Goal: Task Accomplishment & Management: Complete application form

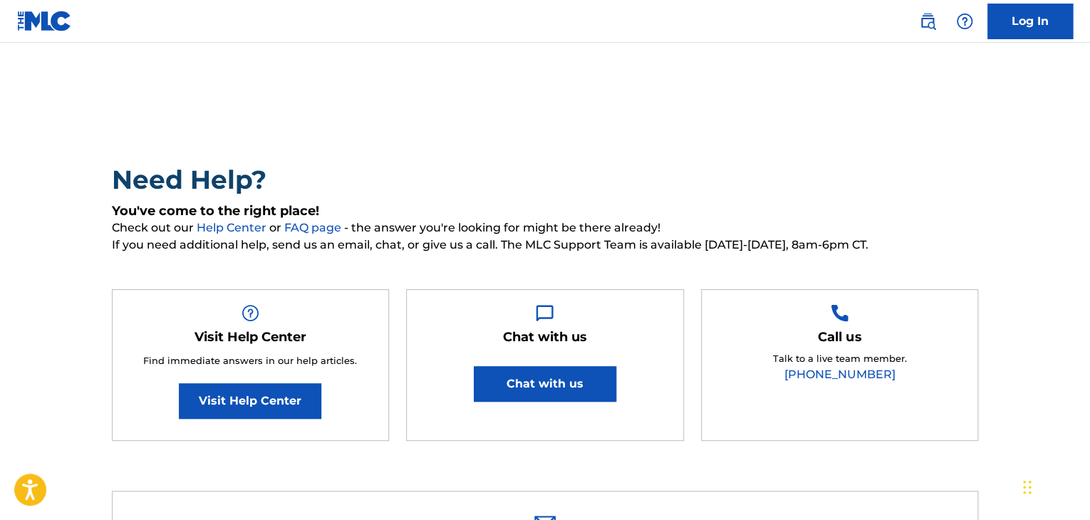
click at [1005, 28] on link "Log In" at bounding box center [1029, 22] width 85 height 36
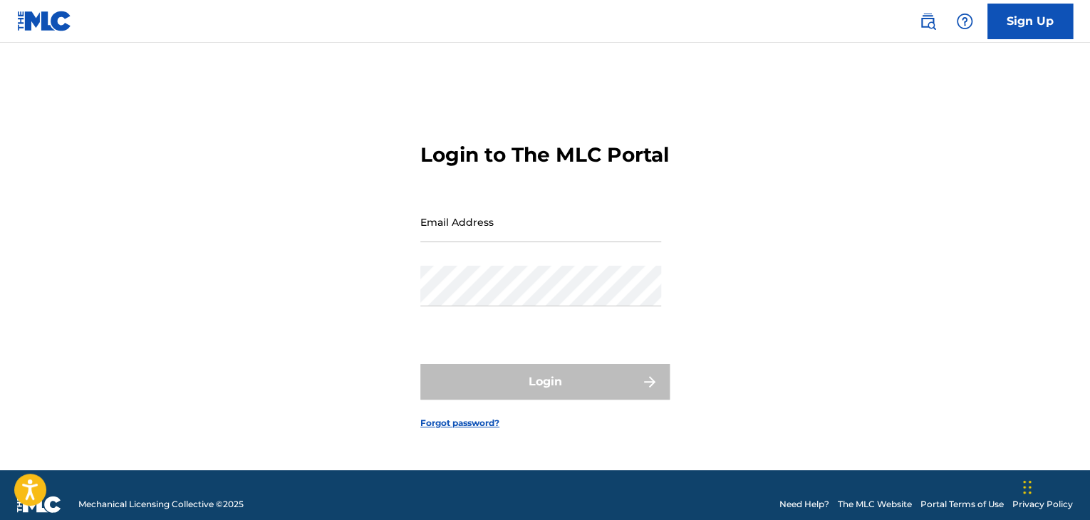
click at [469, 242] on input "Email Address" at bounding box center [540, 222] width 241 height 41
type input "[EMAIL_ADDRESS][DOMAIN_NAME]"
click at [520, 324] on div "Password" at bounding box center [540, 298] width 241 height 64
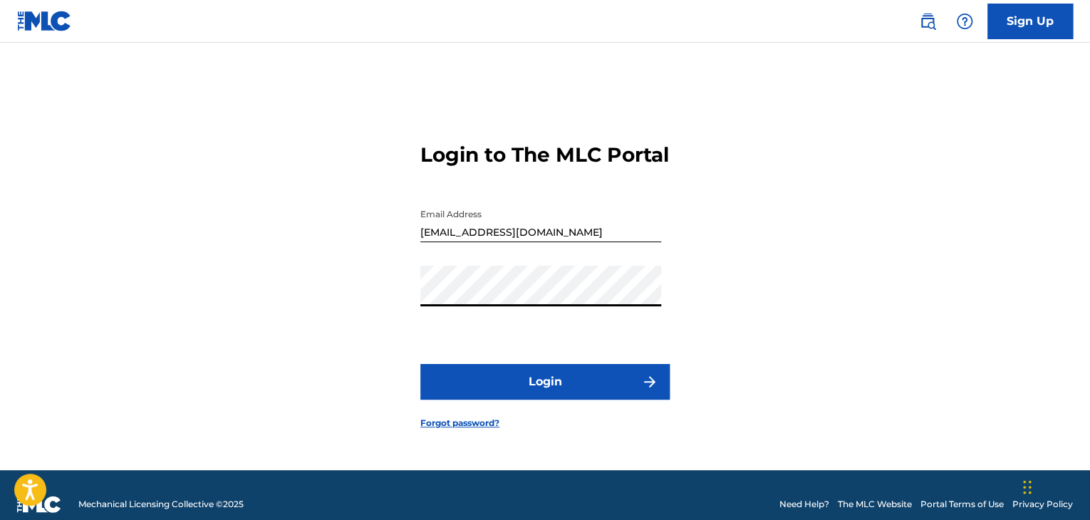
click at [420, 364] on button "Login" at bounding box center [544, 382] width 249 height 36
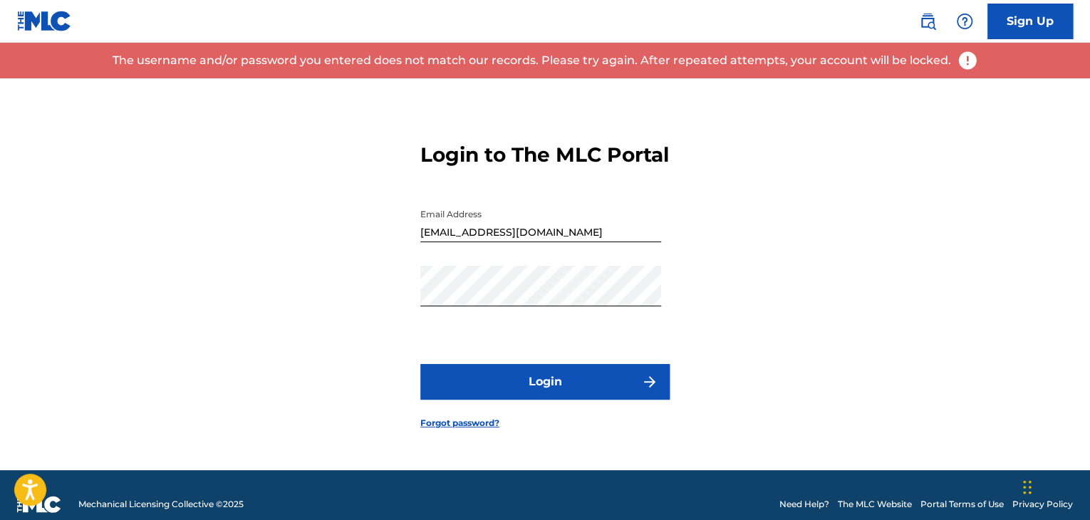
click at [438, 425] on form "Login to The MLC Portal Email Address [EMAIL_ADDRESS][DOMAIN_NAME] Password Log…" at bounding box center [544, 274] width 249 height 392
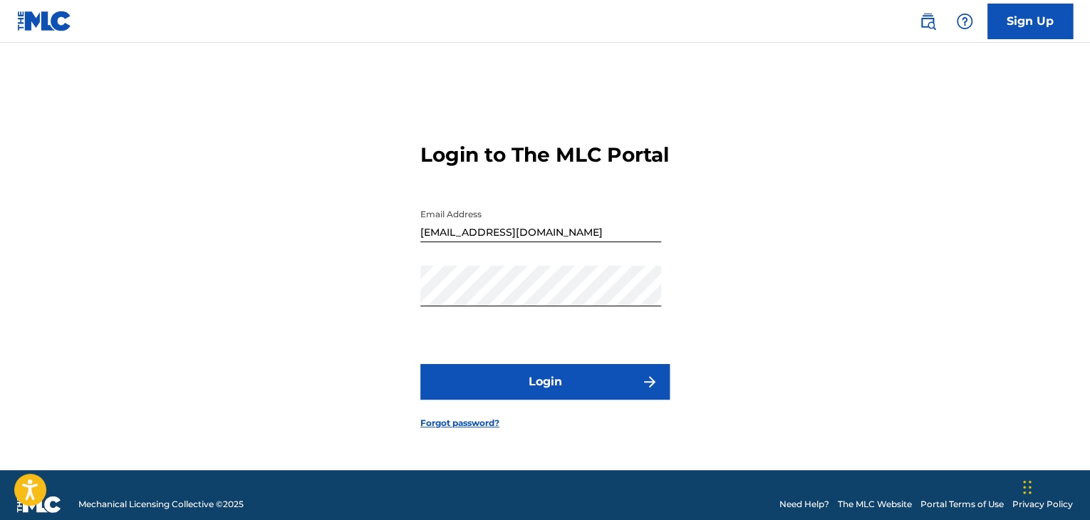
click at [438, 442] on form "Login to The MLC Portal Email Address [EMAIL_ADDRESS][DOMAIN_NAME] Password Log…" at bounding box center [544, 274] width 249 height 392
click at [439, 429] on link "Forgot password?" at bounding box center [459, 423] width 79 height 13
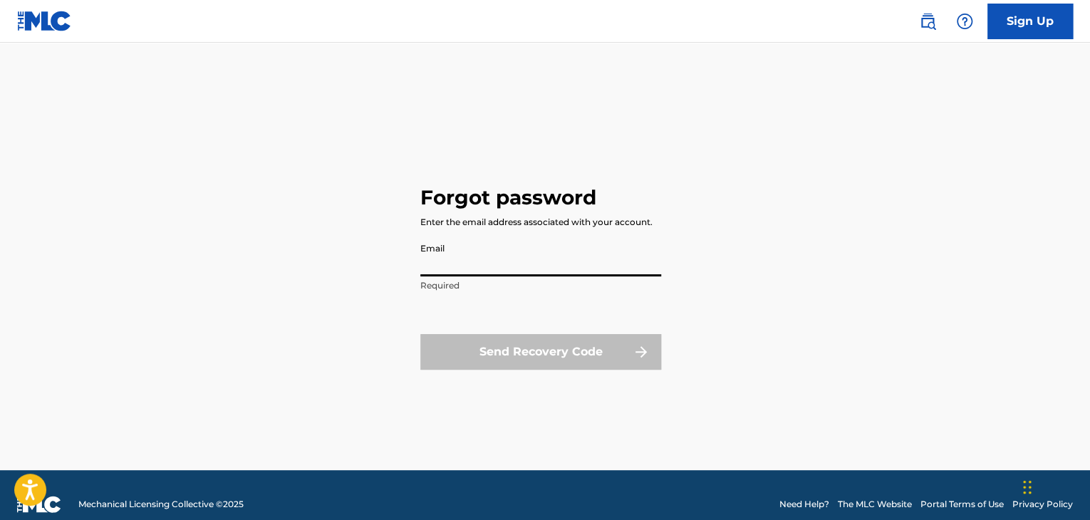
click at [484, 252] on input "Email" at bounding box center [540, 256] width 241 height 41
type input "[EMAIL_ADDRESS][DOMAIN_NAME]"
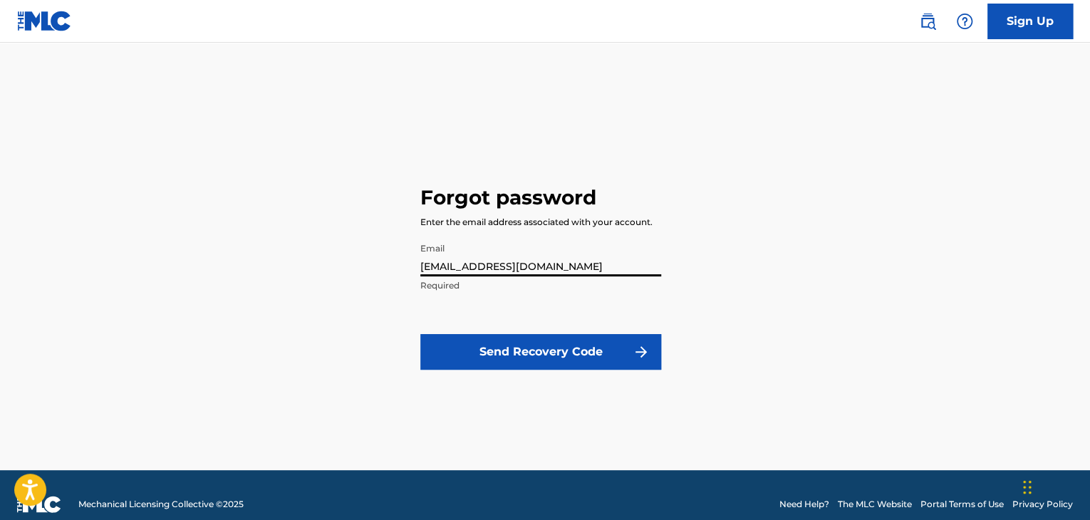
click at [527, 345] on button "Send Recovery Code" at bounding box center [540, 352] width 241 height 36
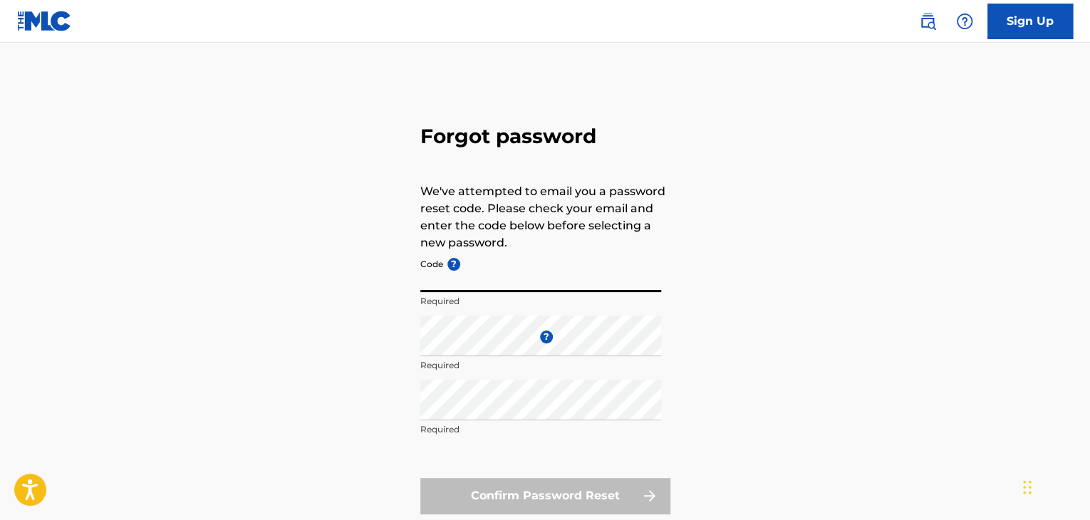
click at [525, 280] on input "Code ?" at bounding box center [540, 271] width 241 height 41
click at [417, 323] on div "Forgot password We've attempted to email you a password reset code. Please chec…" at bounding box center [544, 315] width 997 height 475
click at [481, 288] on input "Code ?" at bounding box center [540, 271] width 241 height 41
paste input "FP_b7d14911460bcee29384156d1adb"
type input "FP_b7d14911460bcee29384156d1adb"
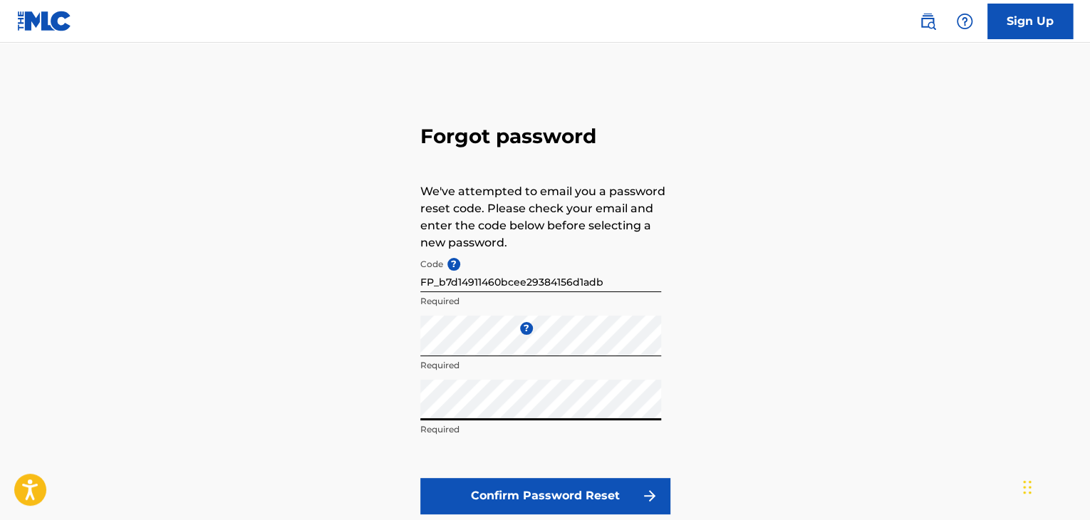
click at [499, 478] on button "Confirm Password Reset" at bounding box center [544, 496] width 249 height 36
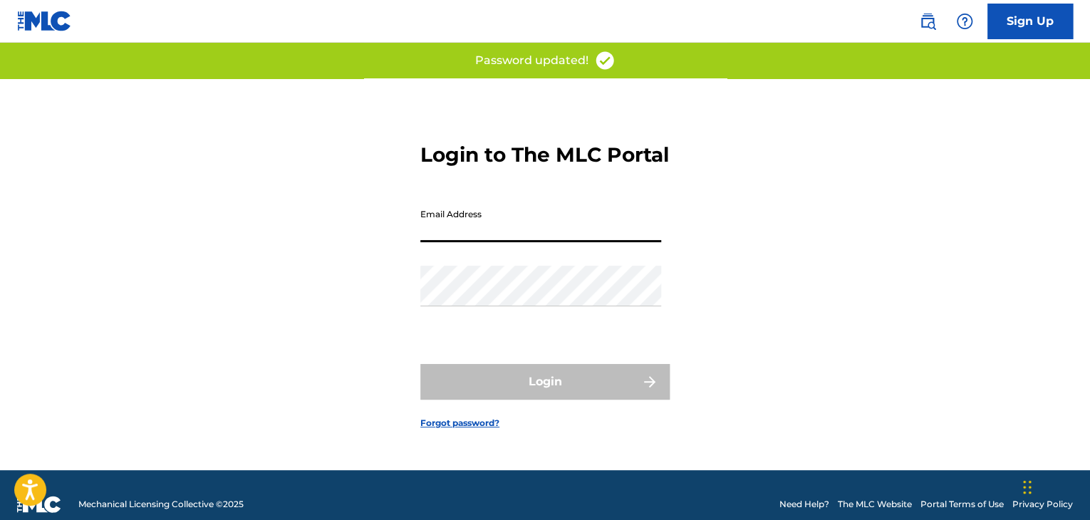
click at [535, 231] on input "Email Address" at bounding box center [540, 222] width 241 height 41
type input "[EMAIL_ADDRESS][DOMAIN_NAME]"
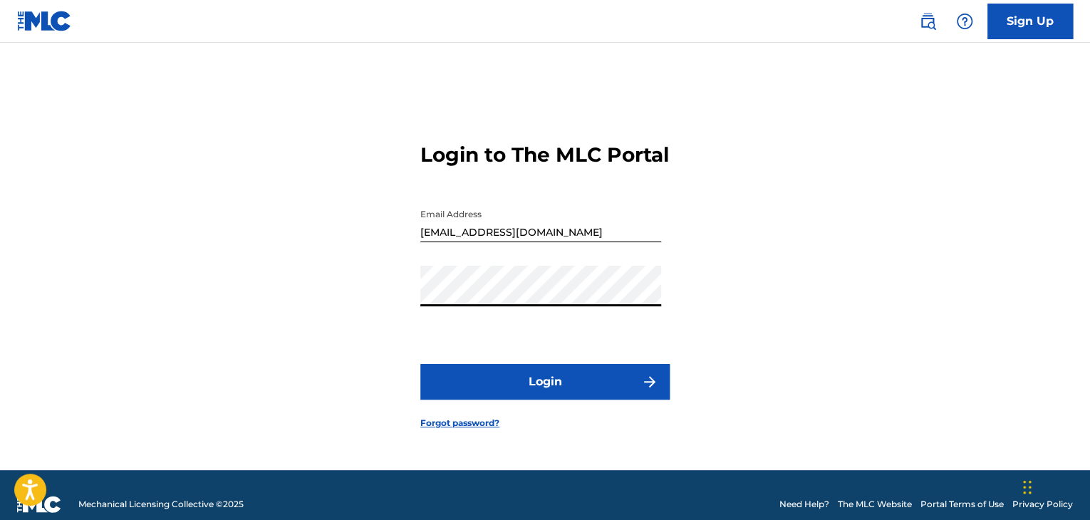
click at [420, 364] on button "Login" at bounding box center [544, 382] width 249 height 36
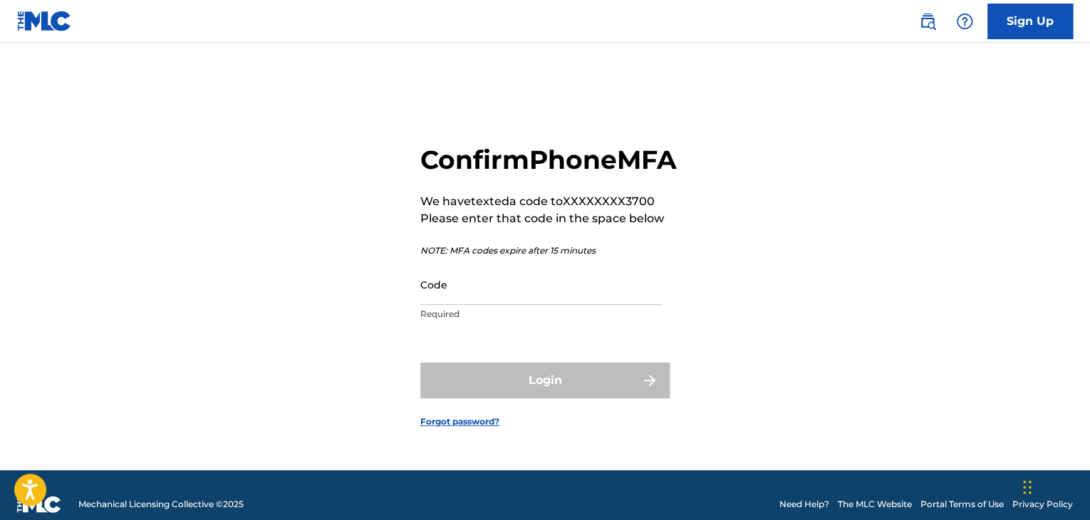
click at [516, 305] on input "Code" at bounding box center [540, 284] width 241 height 41
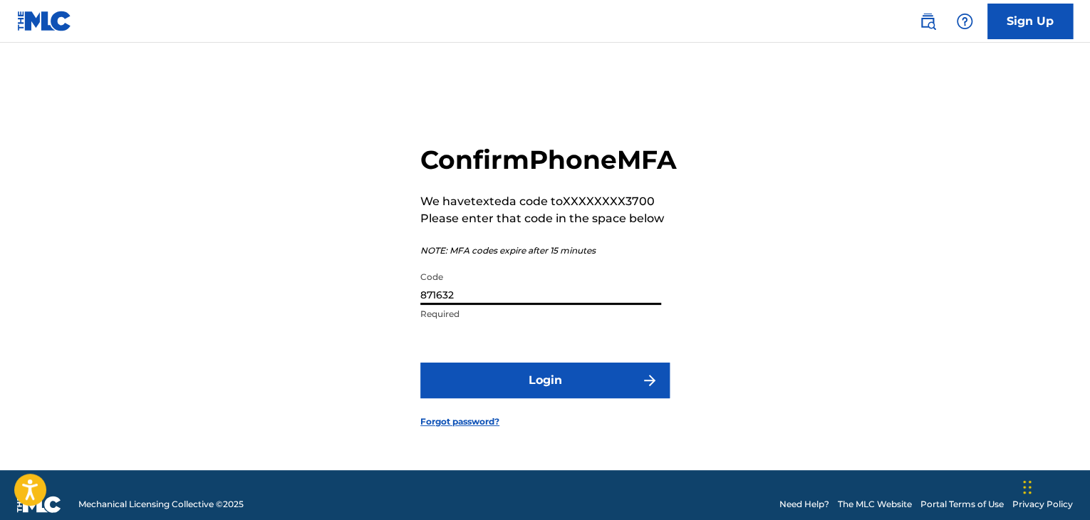
type input "871632"
click at [524, 398] on button "Login" at bounding box center [544, 381] width 249 height 36
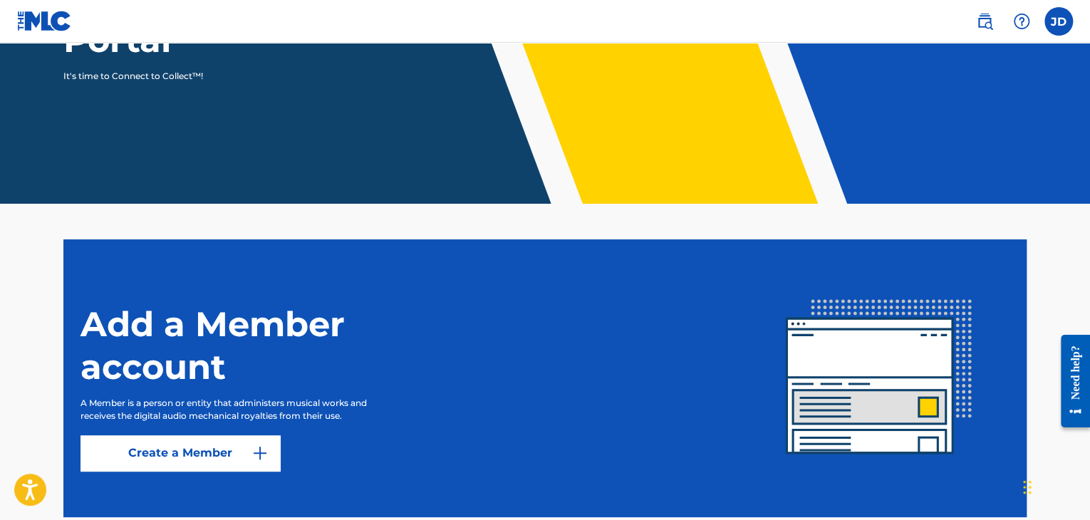
scroll to position [285, 0]
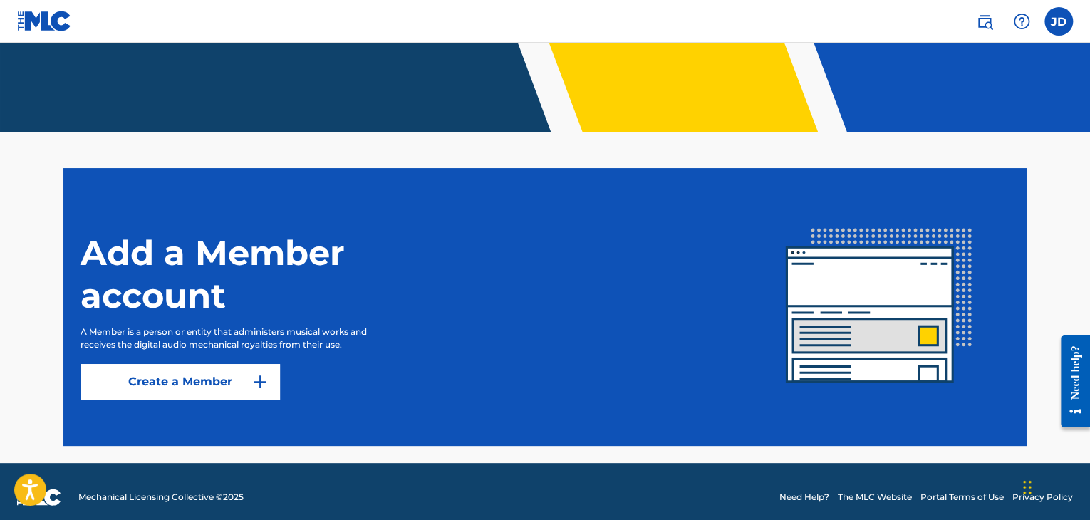
click at [249, 381] on link "Create a Member" at bounding box center [179, 382] width 199 height 36
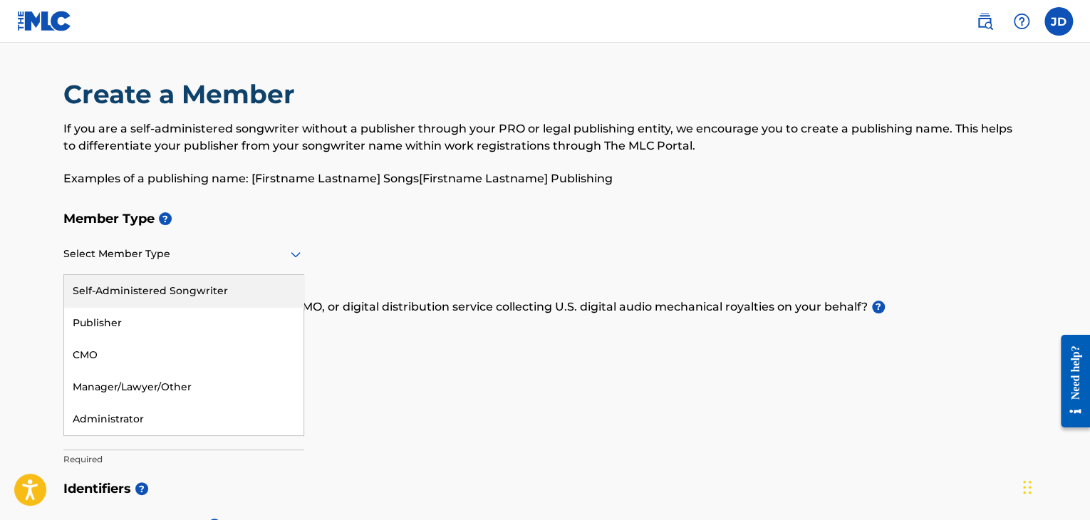
click at [268, 250] on div at bounding box center [183, 254] width 241 height 18
click at [214, 303] on div "Self-Administered Songwriter" at bounding box center [183, 291] width 239 height 32
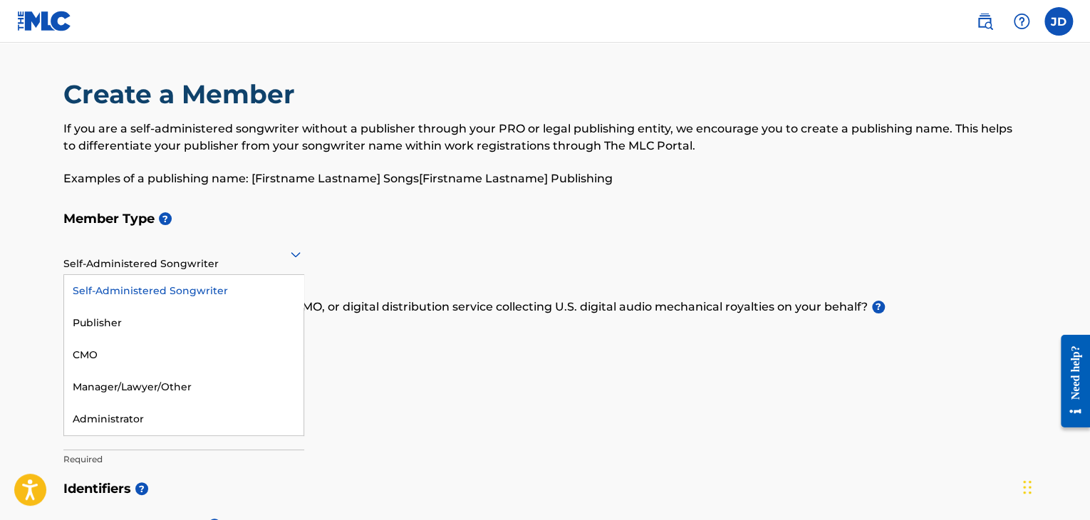
click at [122, 259] on div at bounding box center [183, 254] width 241 height 18
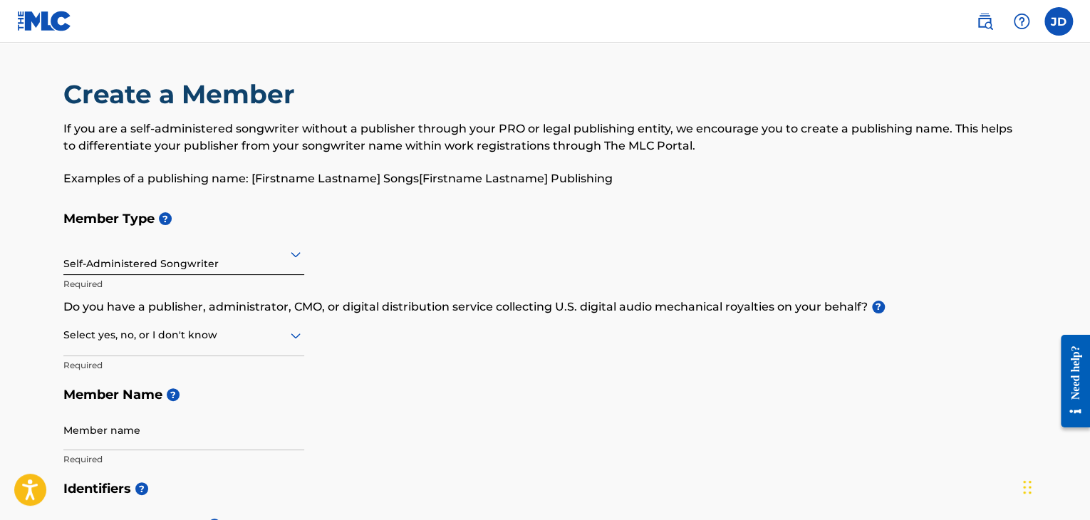
click at [122, 259] on div at bounding box center [183, 254] width 241 height 18
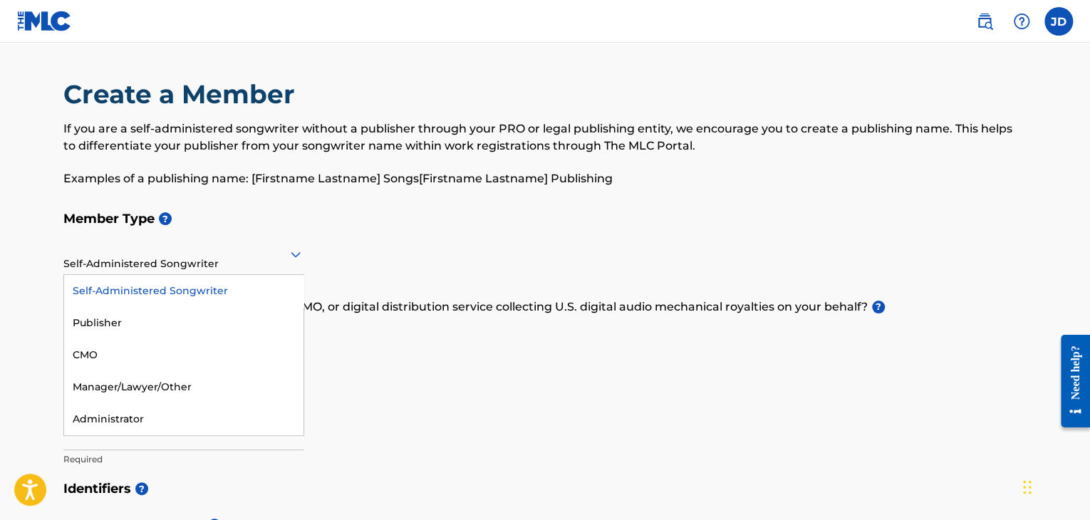
click at [122, 259] on div at bounding box center [183, 254] width 241 height 18
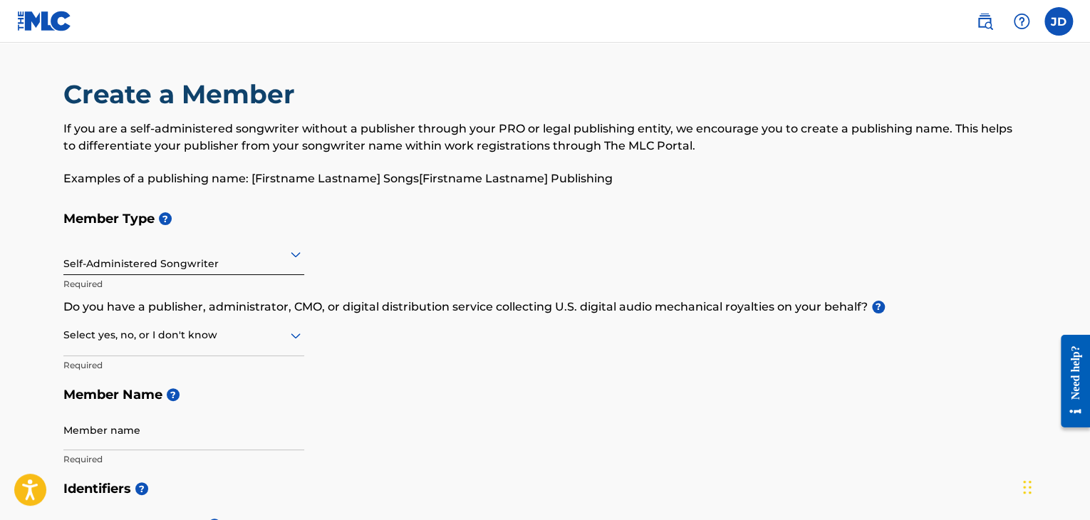
click at [118, 342] on div at bounding box center [183, 335] width 241 height 18
click at [459, 344] on div "Member Type ? Self-Administered Songwriter Required Do you have a publisher, ad…" at bounding box center [544, 339] width 963 height 270
click at [262, 343] on div at bounding box center [183, 335] width 241 height 18
click at [259, 394] on div "No" at bounding box center [183, 404] width 239 height 32
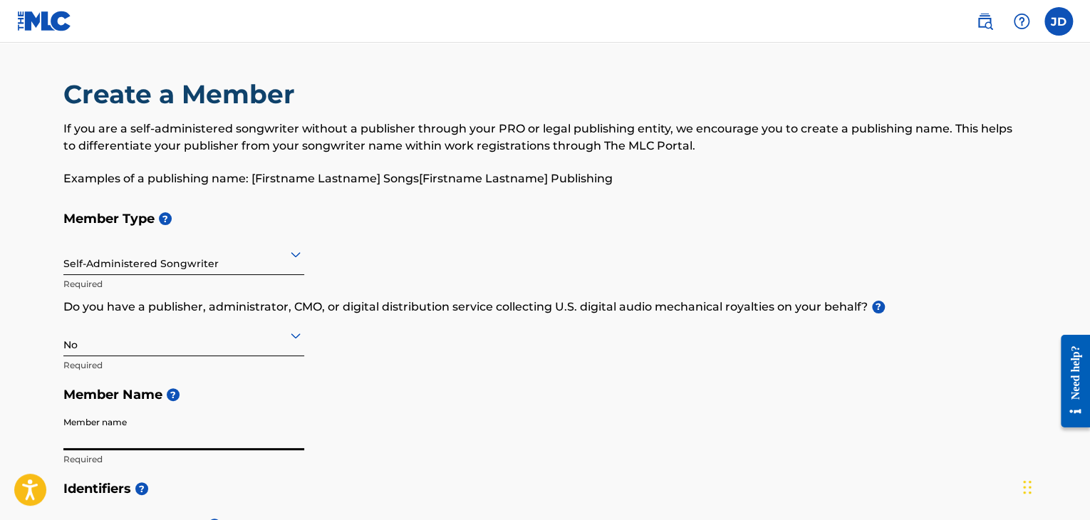
click at [256, 425] on input "Member name" at bounding box center [183, 430] width 241 height 41
type input "[PERSON_NAME]"
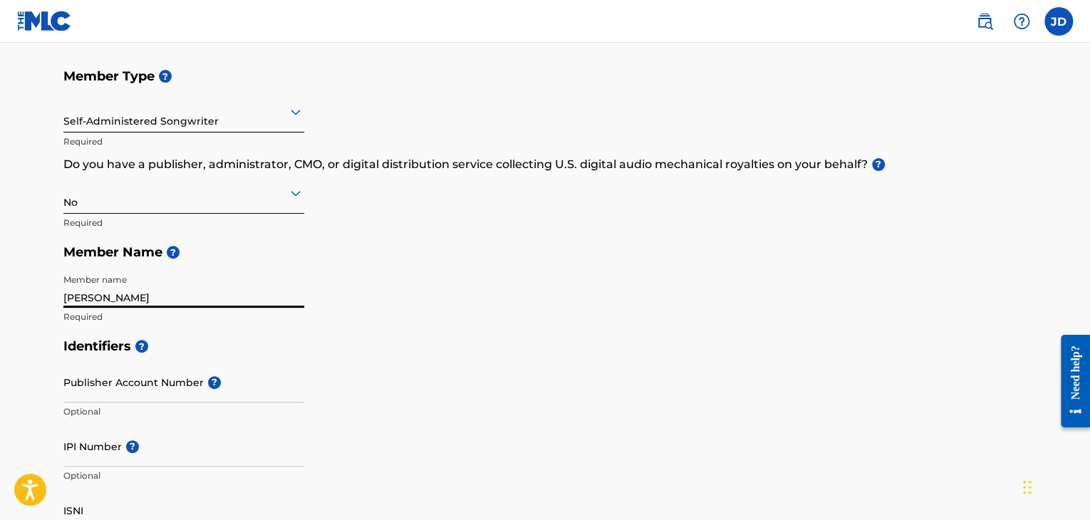
scroll to position [356, 0]
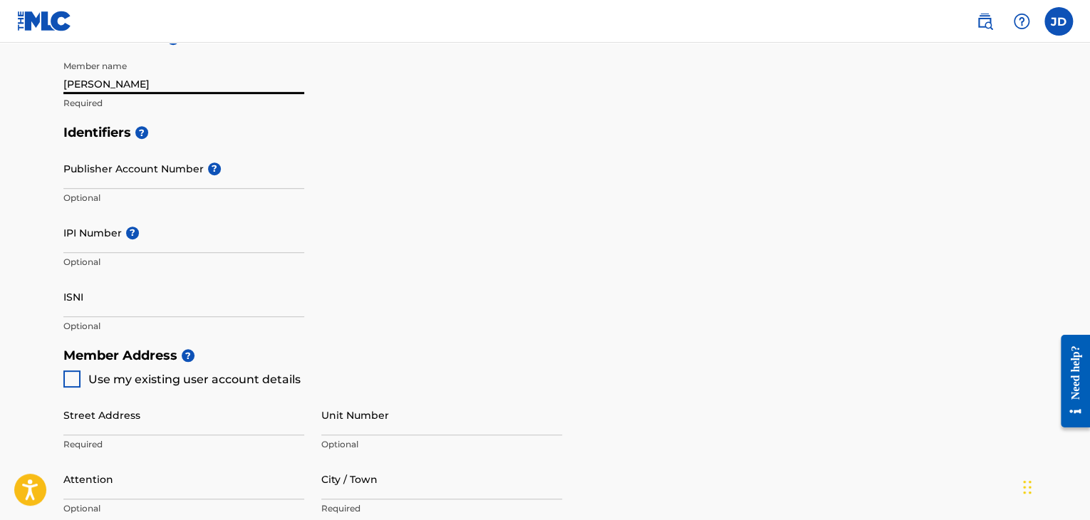
click at [214, 244] on input "IPI Number ?" at bounding box center [183, 232] width 241 height 41
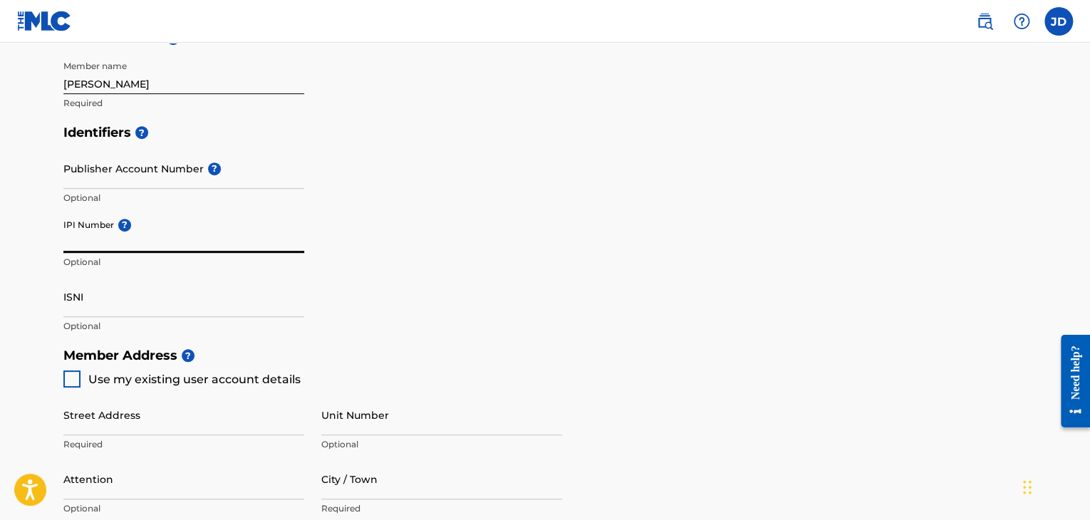
click at [222, 312] on input "ISNI" at bounding box center [183, 296] width 241 height 41
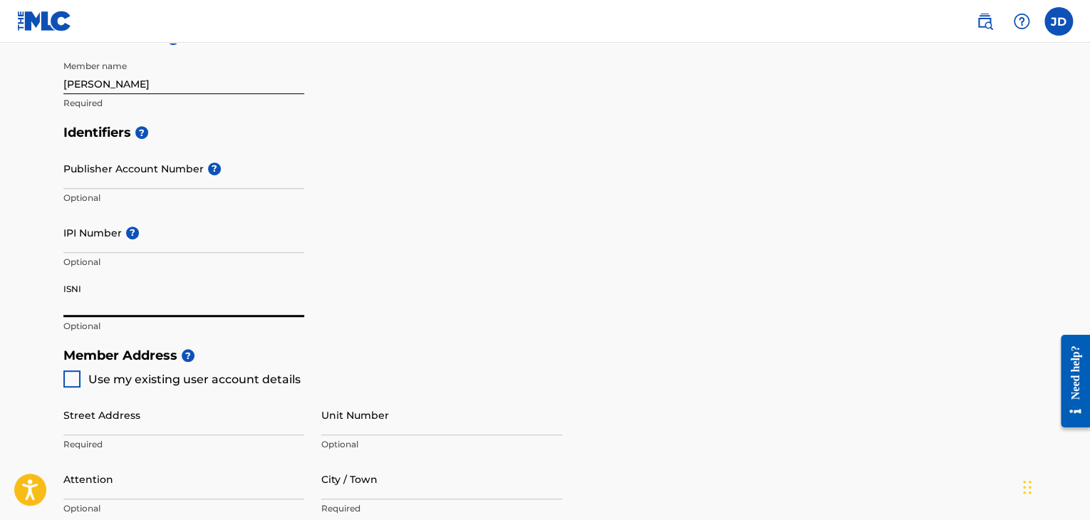
click at [217, 246] on input "IPI Number ?" at bounding box center [183, 232] width 241 height 41
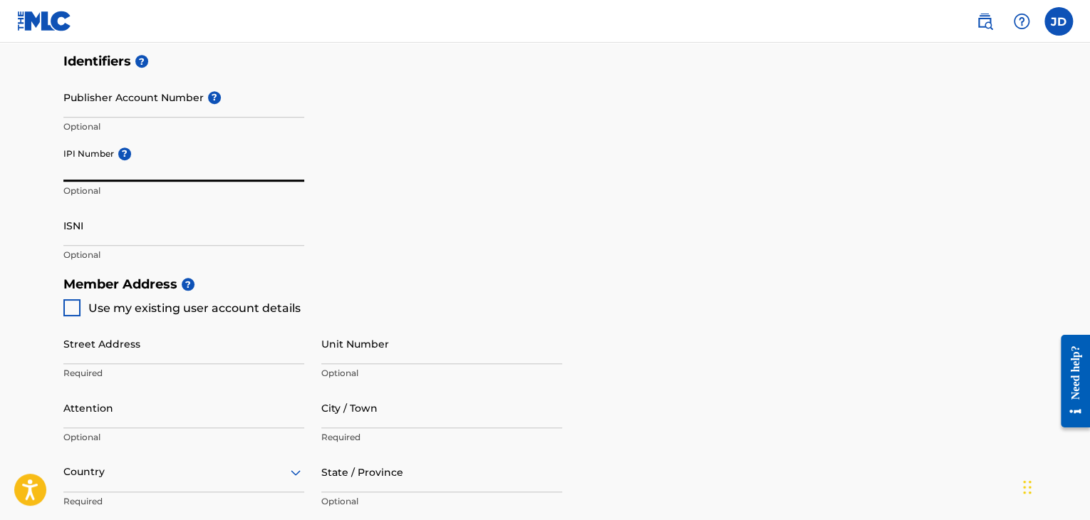
scroll to position [499, 0]
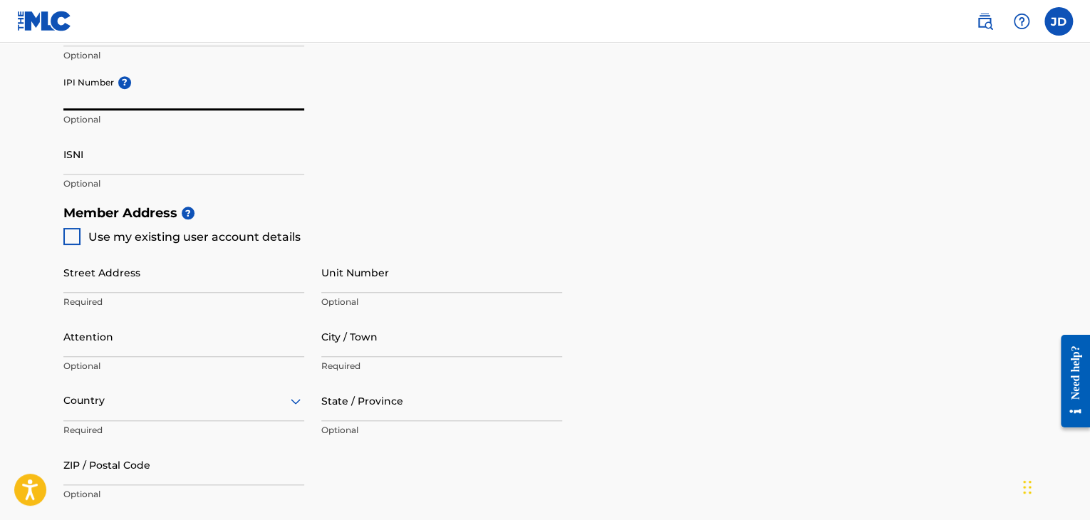
click at [70, 234] on div at bounding box center [71, 236] width 17 height 17
type input "[STREET_ADDRESS][PERSON_NAME]"
type input "Apopka"
type input "32703"
type input "407"
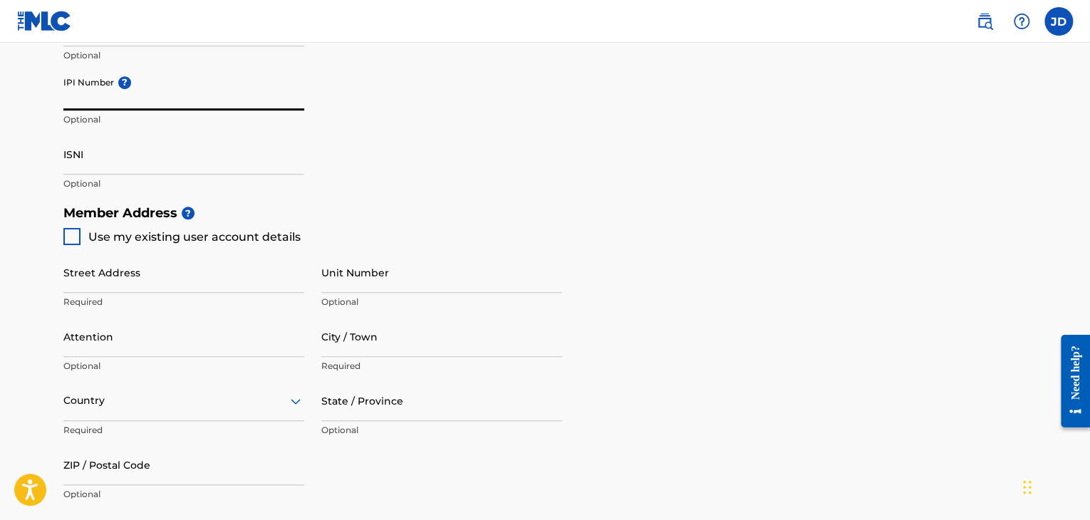
type input "5343700"
type input "[EMAIL_ADDRESS][DOMAIN_NAME]"
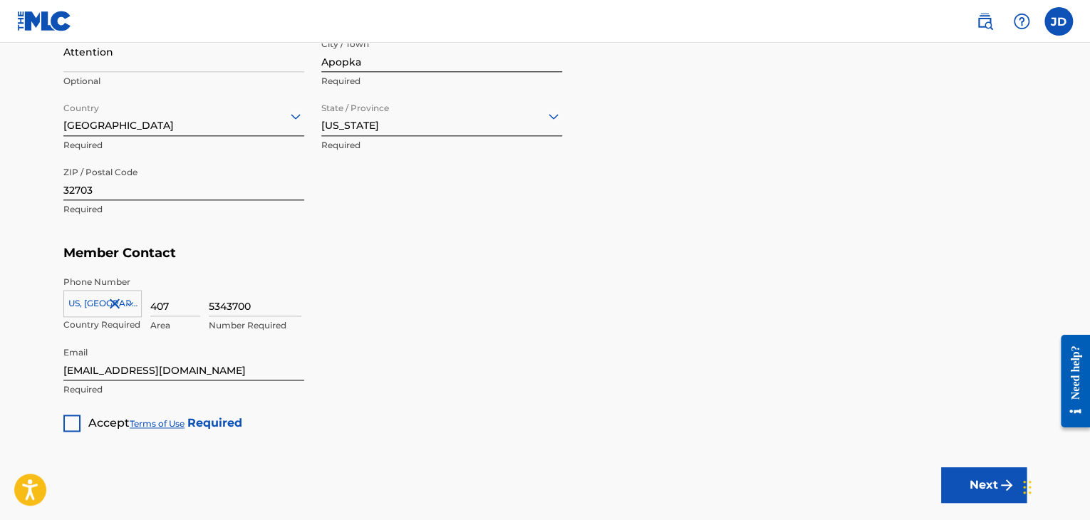
scroll to position [855, 0]
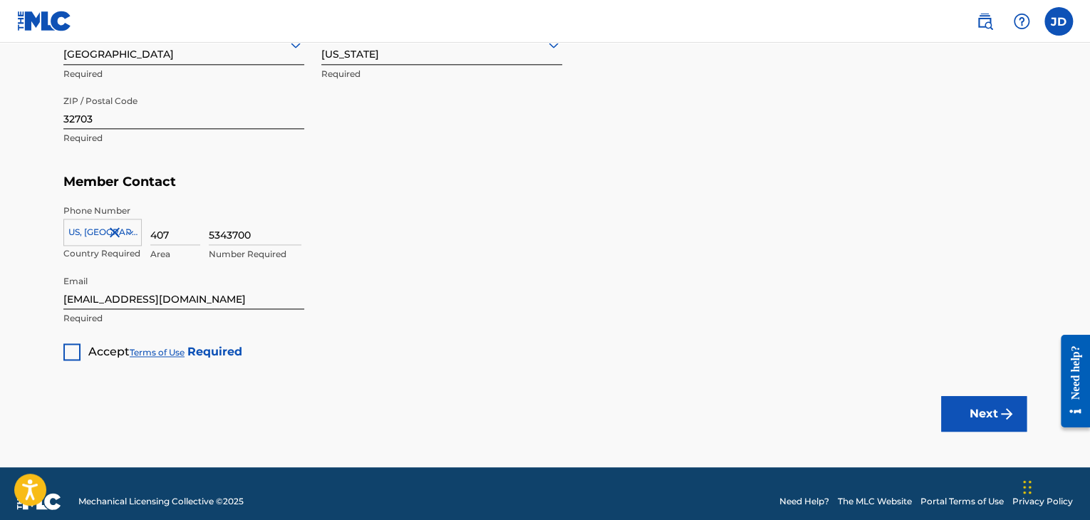
click at [66, 348] on div at bounding box center [71, 351] width 17 height 17
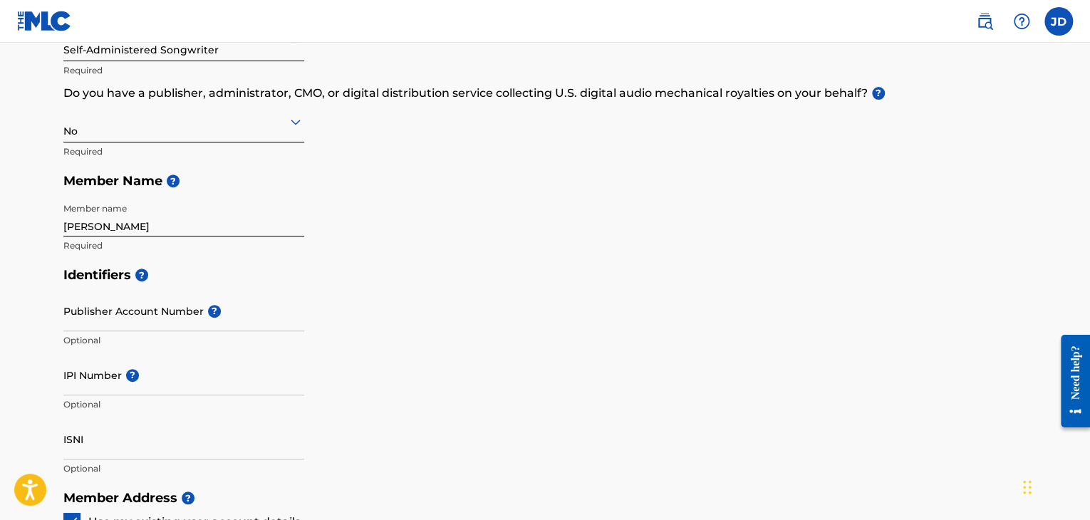
scroll to position [285, 0]
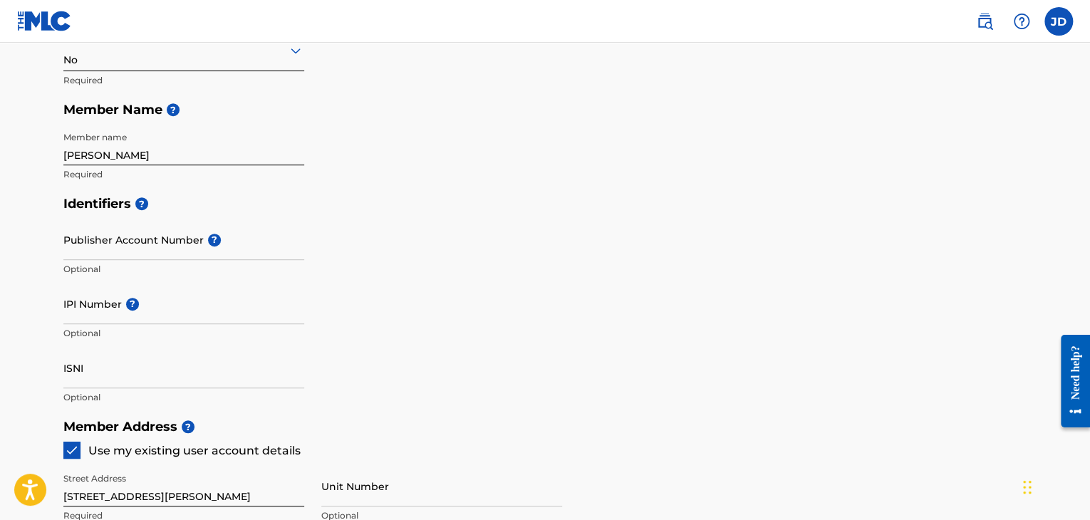
click at [120, 250] on input "Publisher Account Number ?" at bounding box center [183, 239] width 241 height 41
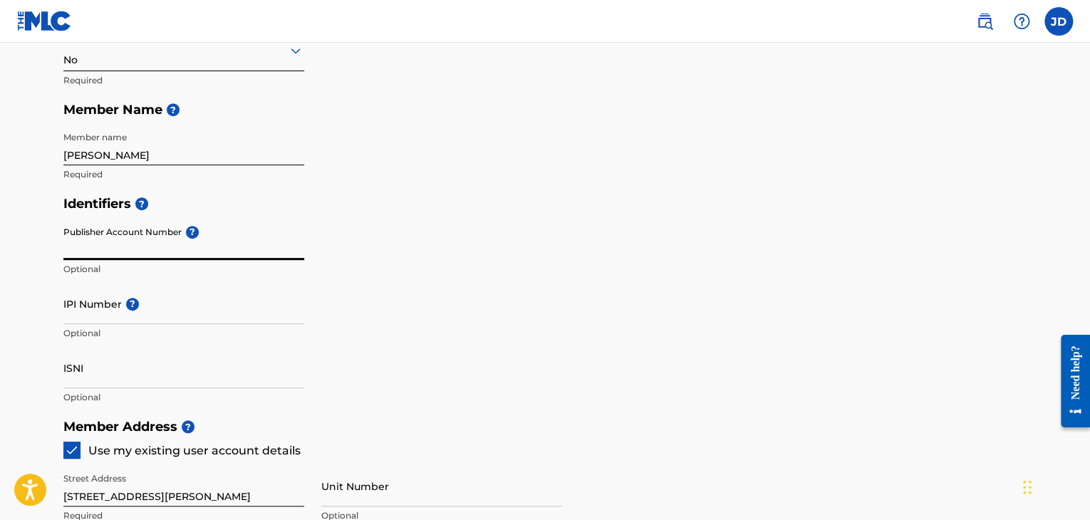
click at [234, 220] on input "Publisher Account Number ?" at bounding box center [183, 239] width 241 height 41
click at [232, 251] on input "Publisher Account Number ?" at bounding box center [183, 239] width 241 height 41
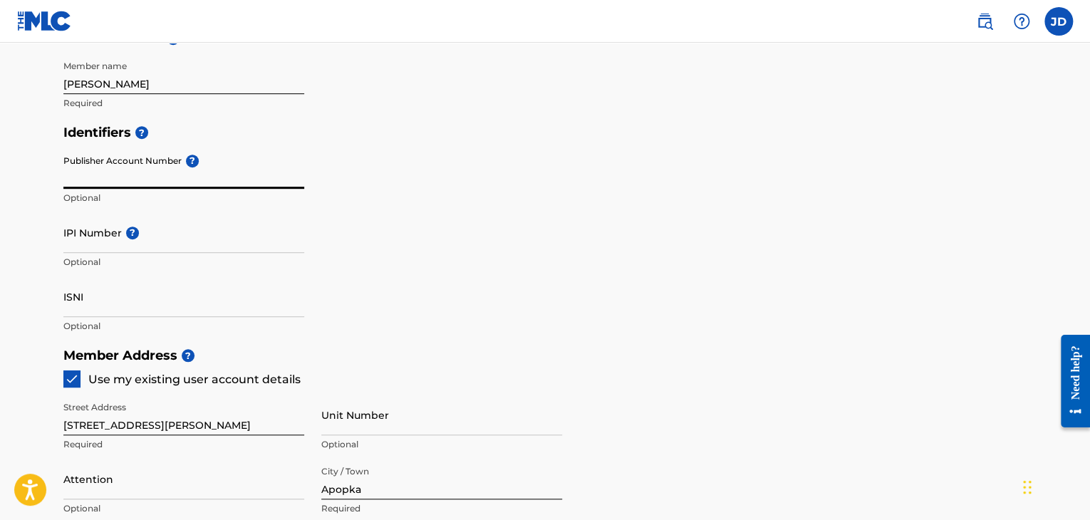
click at [196, 176] on input "Publisher Account Number ?" at bounding box center [183, 168] width 241 height 41
click at [170, 175] on input "Publisher Account Number ?" at bounding box center [183, 168] width 241 height 41
click at [142, 182] on input "Publisher Account Number ?" at bounding box center [183, 168] width 241 height 41
click at [187, 177] on input "Publisher Account Number ?" at bounding box center [183, 168] width 241 height 41
click at [185, 180] on input "Publisher Account Number ?" at bounding box center [183, 168] width 241 height 41
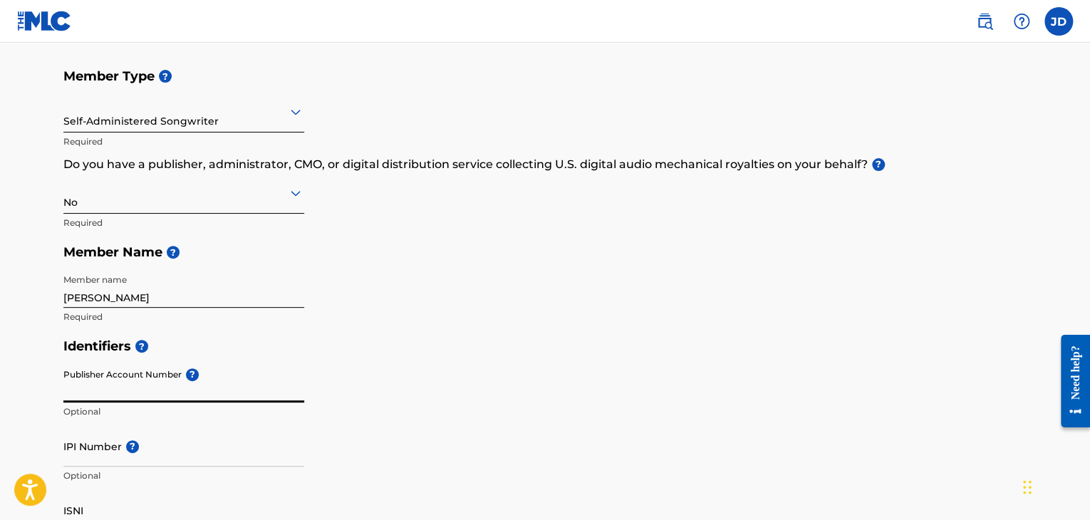
scroll to position [214, 0]
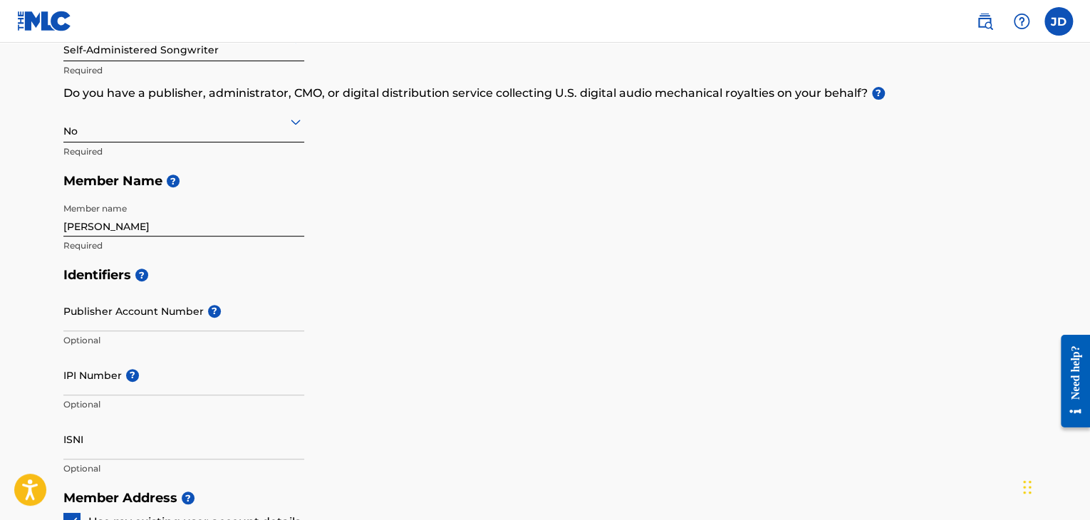
click at [354, 291] on div "Identifiers ? Publisher Account Number ? Optional IPI Number ? Optional ISNI Op…" at bounding box center [544, 371] width 963 height 223
click at [271, 319] on input "Publisher Account Number ?" at bounding box center [183, 311] width 241 height 41
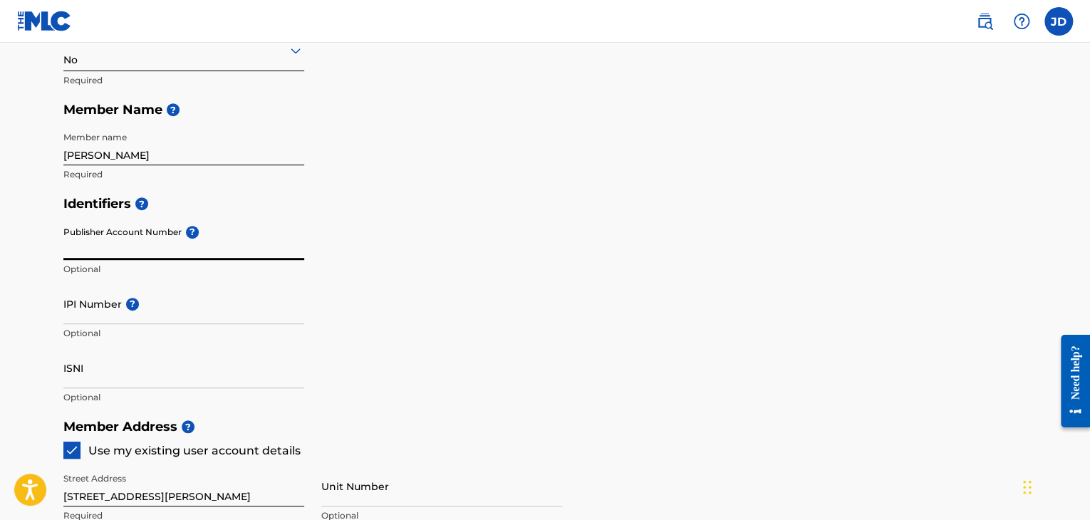
click at [264, 248] on input "Publisher Account Number ?" at bounding box center [183, 239] width 241 height 41
click at [183, 306] on input "IPI Number ?" at bounding box center [183, 303] width 241 height 41
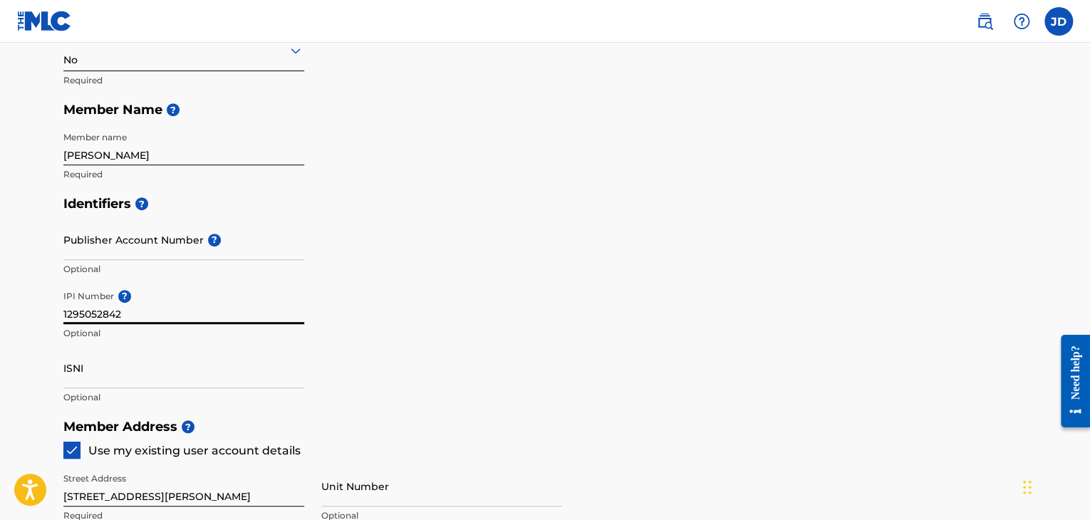
type input "1295052842"
click at [191, 348] on input "ISNI" at bounding box center [183, 368] width 241 height 41
click at [341, 324] on div "Identifiers ? Publisher Account Number ? Optional IPI Number ? 1295052842 Optio…" at bounding box center [544, 300] width 963 height 223
click at [297, 246] on input "Publisher Account Number ?" at bounding box center [183, 239] width 241 height 41
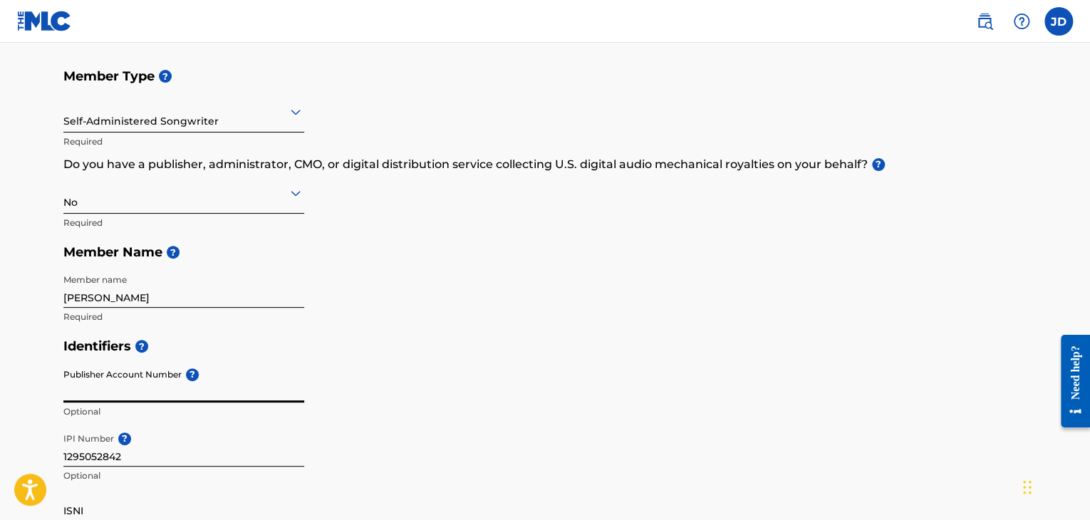
scroll to position [214, 0]
